Goal: Information Seeking & Learning: Check status

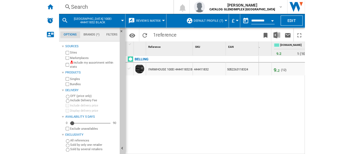
scroll to position [0, 137]
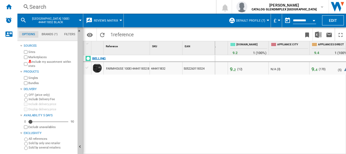
click at [78, 20] on div "[GEOGRAPHIC_DATA] 100EI 444411832 BLACK" at bounding box center [50, 21] width 60 height 14
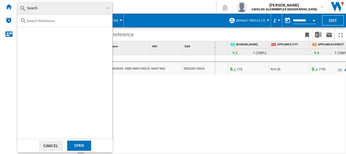
click at [56, 146] on button "Cancel" at bounding box center [51, 145] width 24 height 10
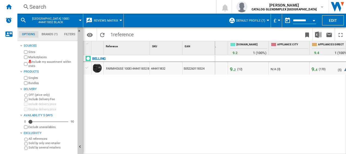
click at [53, 21] on span "[GEOGRAPHIC_DATA] 100EI 444411832 BLACK" at bounding box center [51, 20] width 44 height 7
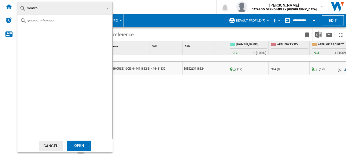
click at [96, 6] on span "Search" at bounding box center [61, 8] width 82 height 8
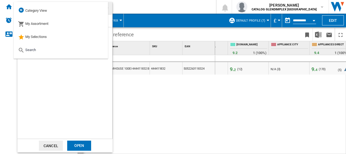
click at [40, 54] on md-option "Search" at bounding box center [61, 49] width 95 height 13
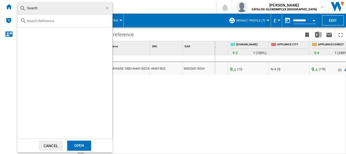
click at [62, 14] on div at bounding box center [64, 20] width 95 height 13
click at [59, 18] on div at bounding box center [64, 20] width 95 height 13
click at [59, 24] on div at bounding box center [64, 20] width 95 height 13
click at [58, 21] on input "text" at bounding box center [68, 21] width 83 height 4
click at [147, 5] on md-backdrop at bounding box center [173, 77] width 346 height 154
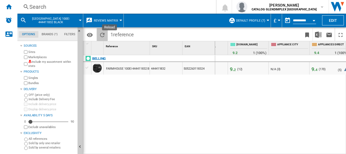
click at [100, 35] on ng-md-icon "Reload" at bounding box center [102, 35] width 7 height 7
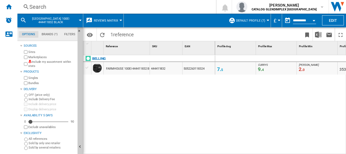
click at [68, 20] on span "[GEOGRAPHIC_DATA] 100EI 444411832 BLACK" at bounding box center [51, 20] width 44 height 7
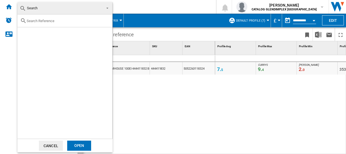
click at [69, 8] on span "Search" at bounding box center [61, 8] width 82 height 8
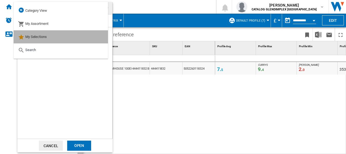
click at [43, 39] on div "My Selections" at bounding box center [32, 37] width 29 height 8
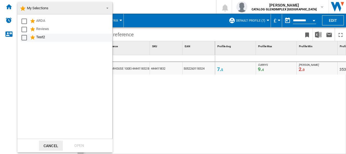
click at [44, 36] on div "Test2" at bounding box center [73, 37] width 75 height 7
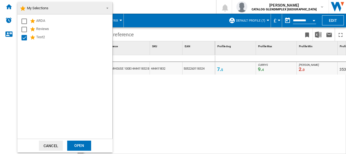
click at [81, 141] on div "Open" at bounding box center [79, 145] width 24 height 10
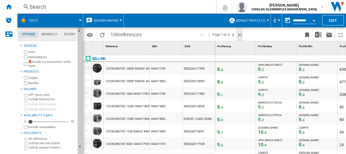
click at [239, 35] on ng-md-icon "Last page" at bounding box center [240, 35] width 7 height 7
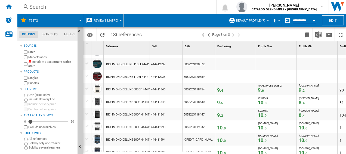
scroll to position [109, 0]
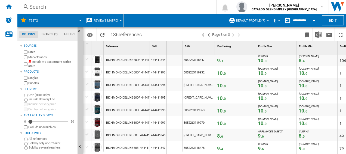
drag, startPoint x: 150, startPoint y: 44, endPoint x: 166, endPoint y: 45, distance: 16.3
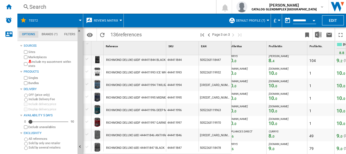
scroll to position [0, 0]
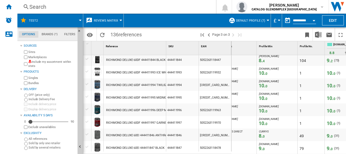
click at [334, 110] on span "0" at bounding box center [335, 111] width 2 height 4
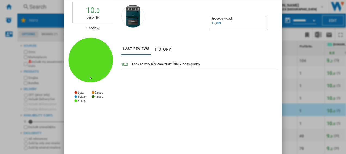
click at [54, 7] on div "Reviews for Stoves Richmond DX MRA 60DF 60cm Double Oven Dual Fuel Mini Range C…" at bounding box center [173, 77] width 346 height 154
click at [293, 59] on div "Reviews for Stoves Richmond DX MRA 60DF 60cm Double Oven Dual Fuel Mini Range C…" at bounding box center [173, 77] width 346 height 154
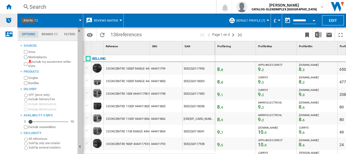
click at [6, 20] on img "Alerts" at bounding box center [8, 20] width 7 height 7
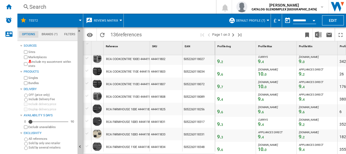
scroll to position [537, 0]
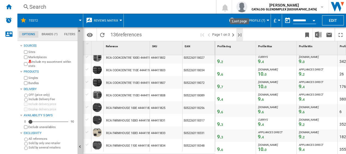
click at [239, 34] on ng-md-icon "Last page" at bounding box center [240, 35] width 7 height 7
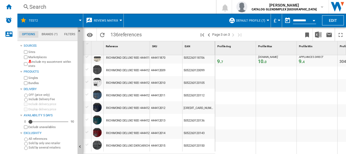
scroll to position [253, 0]
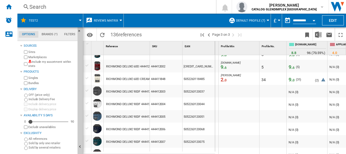
click at [292, 65] on span "9. 6" at bounding box center [292, 67] width 6 height 6
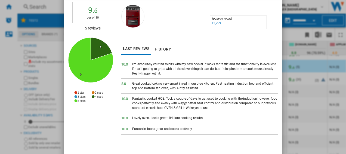
click at [290, 66] on div "Reviews for Stoves Richmond DX MRA 60Ei RTY 60cm Double Oven Electric Mini Rang…" at bounding box center [173, 77] width 346 height 154
click at [286, 92] on div "Reviews for Stoves Richmond DX MRA 60Ei RTY 60cm Double Oven Electric Mini Rang…" at bounding box center [173, 77] width 346 height 154
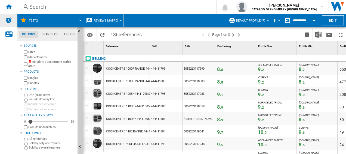
click at [10, 19] on img "Alerts" at bounding box center [8, 20] width 7 height 7
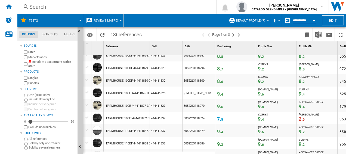
scroll to position [245, 0]
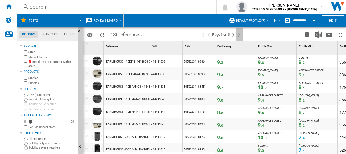
click at [239, 34] on ng-md-icon "Last page" at bounding box center [240, 35] width 7 height 7
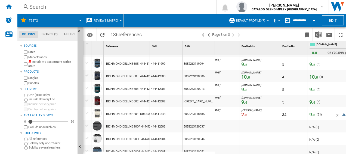
scroll to position [0, 89]
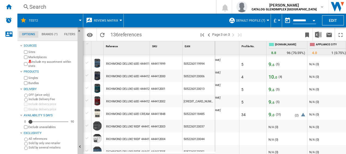
click at [270, 101] on span "9. 6" at bounding box center [272, 102] width 6 height 6
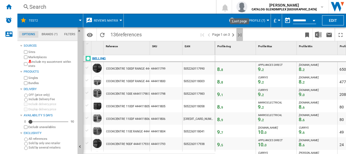
click at [240, 33] on ng-md-icon "Last page" at bounding box center [240, 35] width 7 height 7
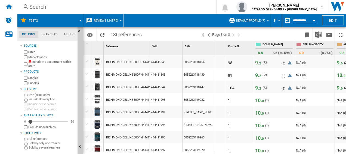
click at [267, 112] on span "1" at bounding box center [268, 113] width 2 height 4
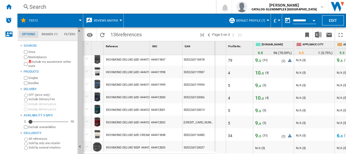
scroll to position [142, 0]
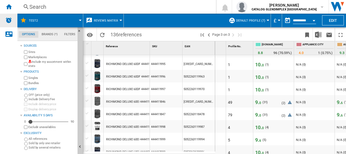
click at [8, 19] on img "Alerts" at bounding box center [8, 20] width 7 height 7
click at [267, 77] on span "1" at bounding box center [268, 77] width 2 height 4
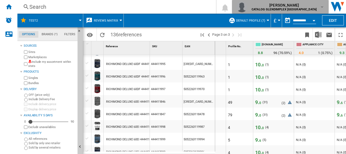
click at [313, 6] on span "[PERSON_NAME]" at bounding box center [284, 4] width 65 height 5
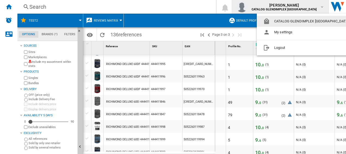
click at [302, 19] on button "CATALOG GLENDIMPLEX [GEOGRAPHIC_DATA]" at bounding box center [307, 21] width 101 height 11
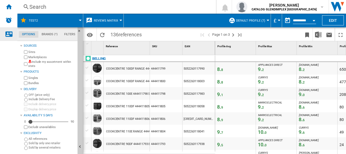
click at [9, 36] on ng-md-icon "Contact us" at bounding box center [8, 34] width 7 height 7
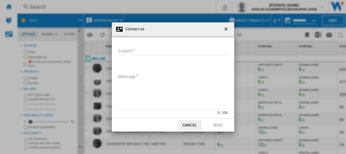
click at [229, 28] on ng-md-icon "getI18NText('BUTTONS.CLOSE_DIALOG')" at bounding box center [227, 29] width 7 height 7
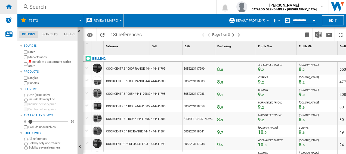
click at [9, 5] on ng-md-icon "Home" at bounding box center [8, 6] width 7 height 7
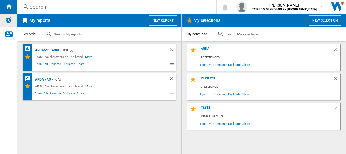
click at [12, 18] on div "Alerts" at bounding box center [8, 21] width 17 height 14
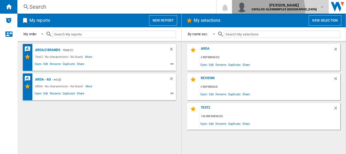
click at [292, 10] on b "CATALOG GLENDIMPLEX [GEOGRAPHIC_DATA]" at bounding box center [284, 10] width 65 height 4
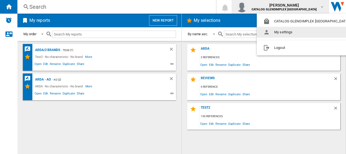
click at [285, 31] on button "My settings" at bounding box center [307, 32] width 101 height 11
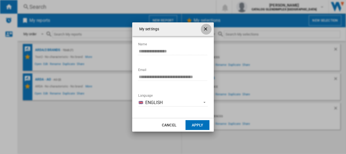
click at [205, 27] on ng-md-icon "getI18NText('BUTTONS.CLOSE_DIALOG')" at bounding box center [206, 29] width 7 height 7
